Goal: Ask a question

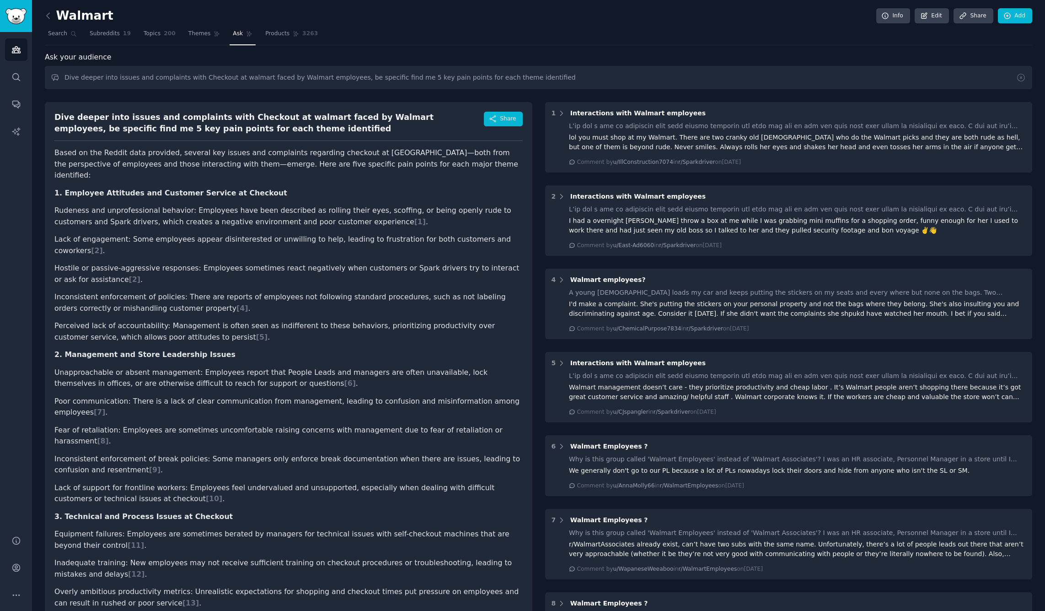
click at [239, 36] on span "Ask" at bounding box center [238, 34] width 10 height 8
click at [236, 32] on span "Ask" at bounding box center [238, 34] width 10 height 8
click at [53, 16] on link at bounding box center [50, 16] width 11 height 15
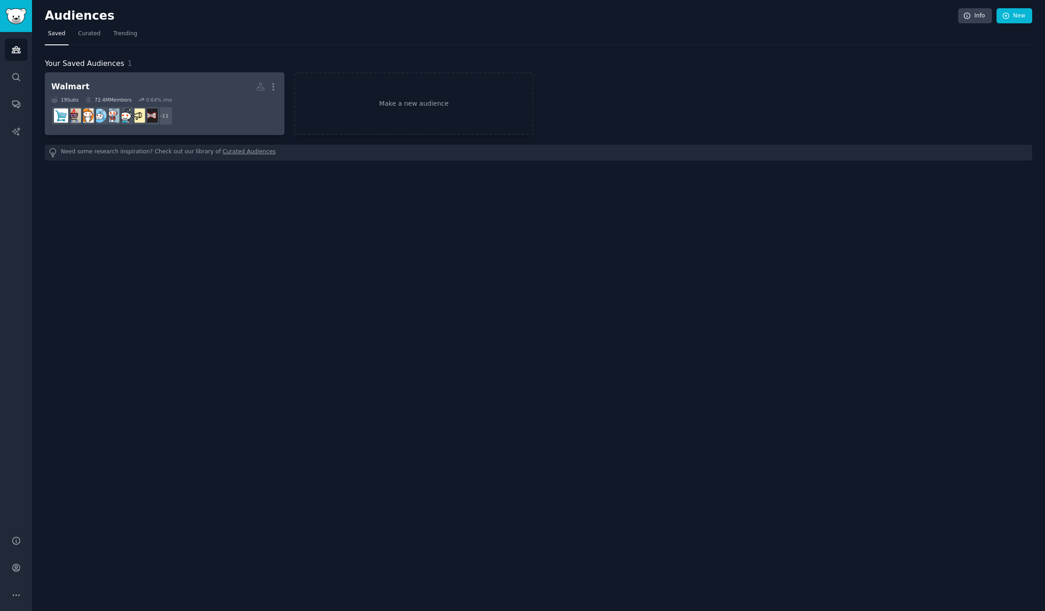
click at [156, 83] on h2 "Walmart More" at bounding box center [164, 87] width 227 height 16
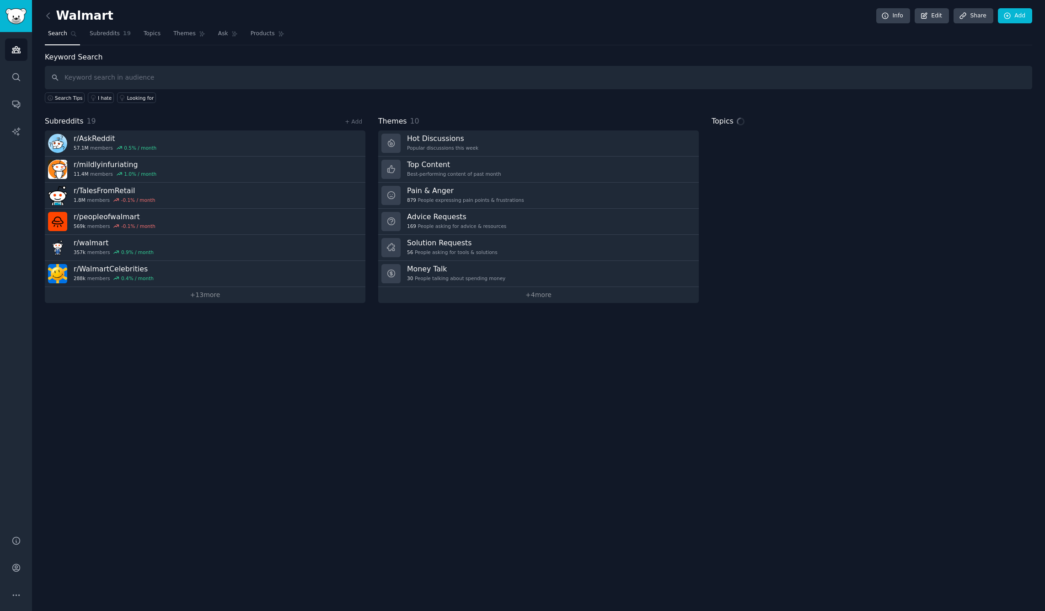
click at [225, 23] on div "Walmart Info Edit Share Add" at bounding box center [539, 17] width 988 height 19
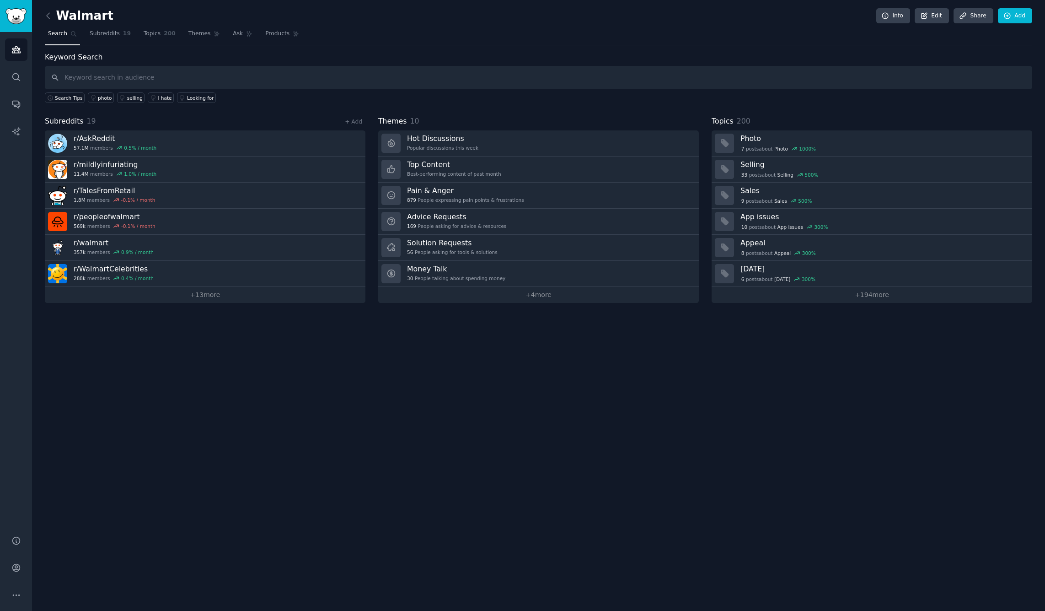
click at [224, 28] on nav "Search Subreddits 19 Topics 200 Themes Ask Products" at bounding box center [539, 36] width 988 height 19
click at [230, 27] on link "Ask" at bounding box center [243, 36] width 26 height 19
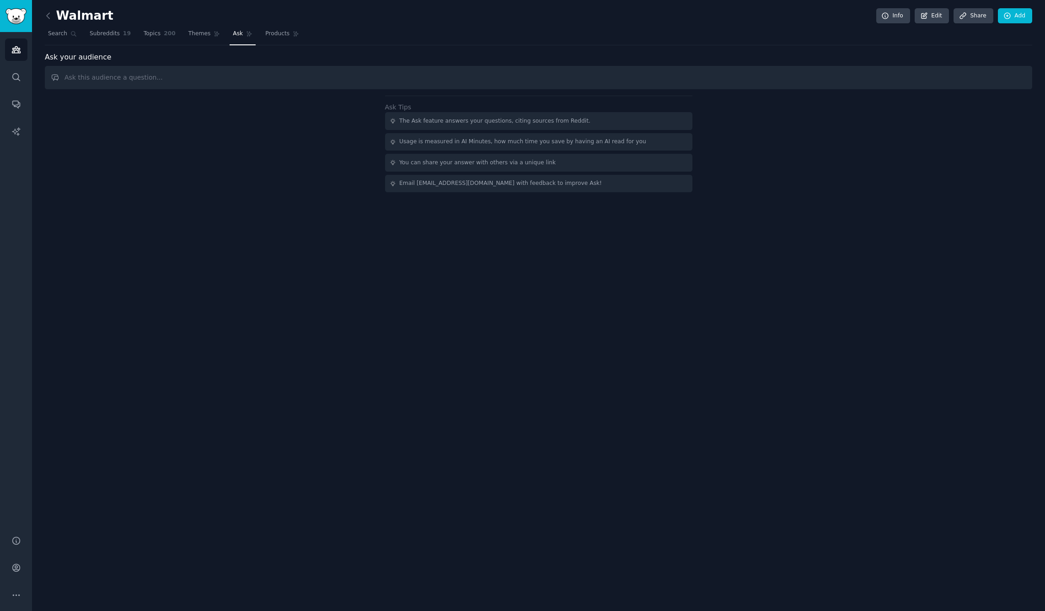
click at [210, 80] on input "text" at bounding box center [539, 77] width 988 height 23
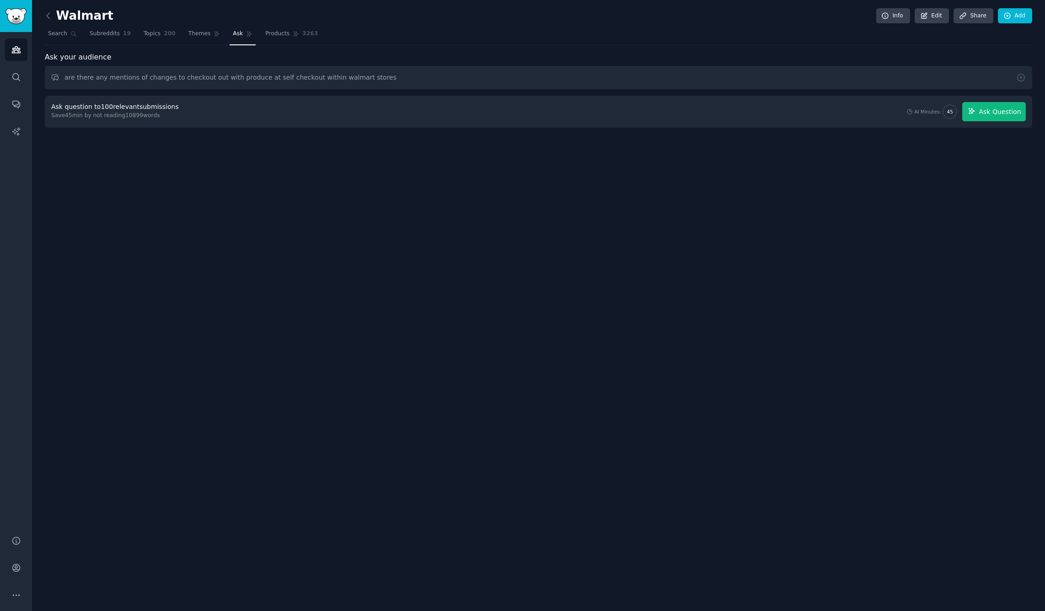
click at [993, 115] on span "Ask Question" at bounding box center [1000, 112] width 42 height 10
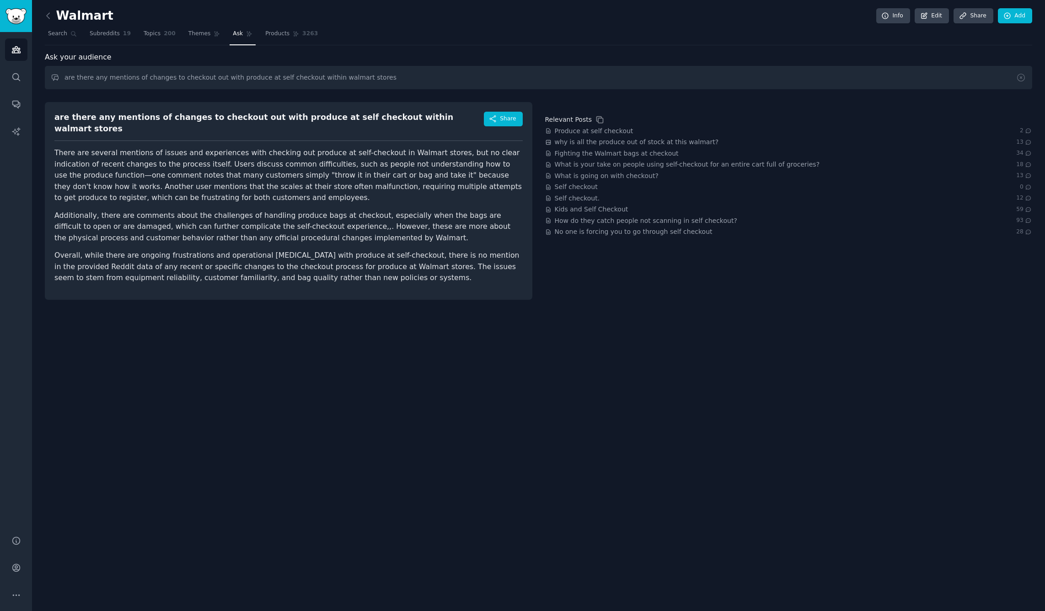
click at [117, 90] on div "Ask your audience are there any mentions of changes to checkout out with produc…" at bounding box center [539, 176] width 988 height 248
click at [120, 76] on input "are there any mentions of changes to checkout out with produce at self checkout…" at bounding box center [539, 77] width 988 height 23
click at [120, 77] on input "are there any mentions of changes to checkout out with produce at self checkout…" at bounding box center [539, 77] width 988 height 23
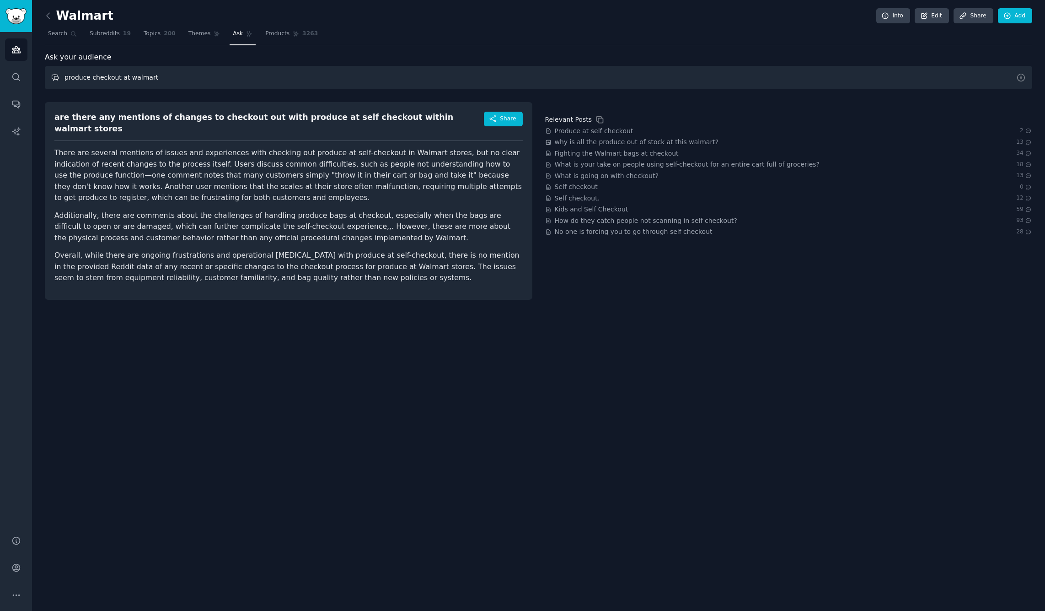
type input "produce checkout at walmart"
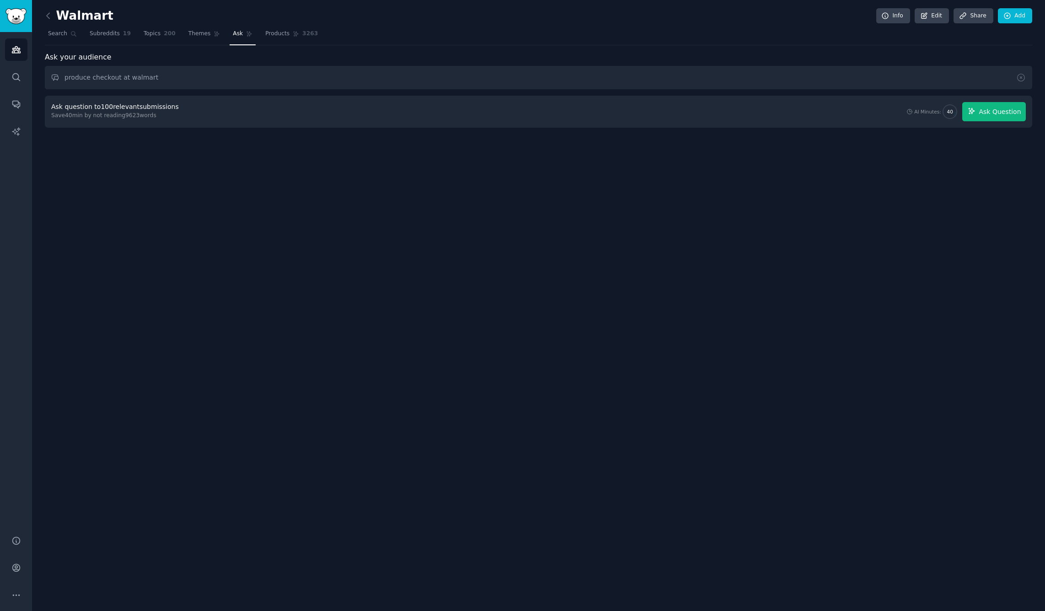
click at [986, 110] on span "Ask Question" at bounding box center [1000, 112] width 42 height 10
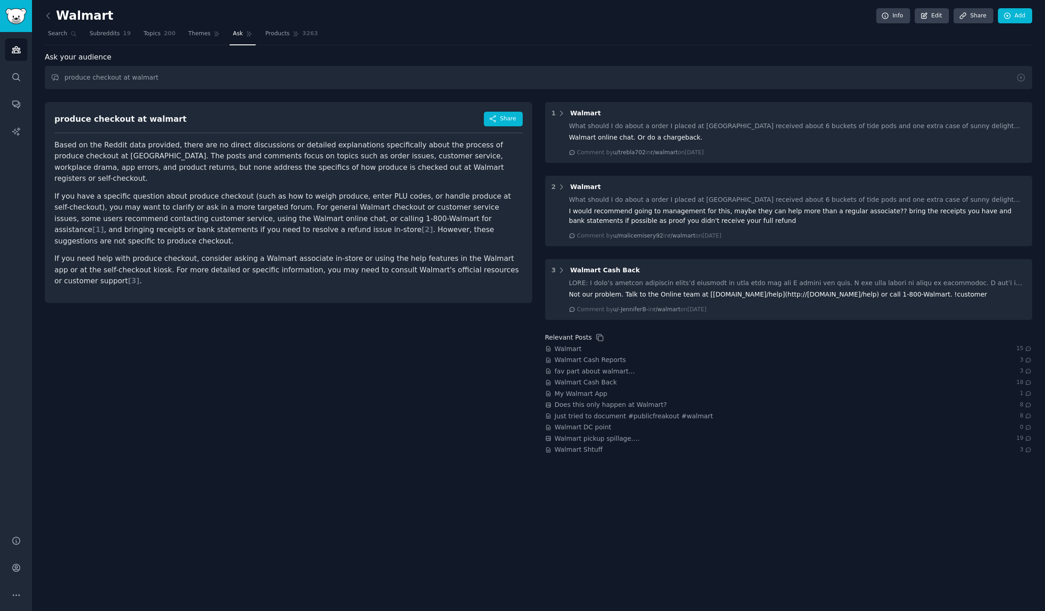
click at [53, 13] on link at bounding box center [50, 16] width 11 height 15
